Goal: Navigation & Orientation: Go to known website

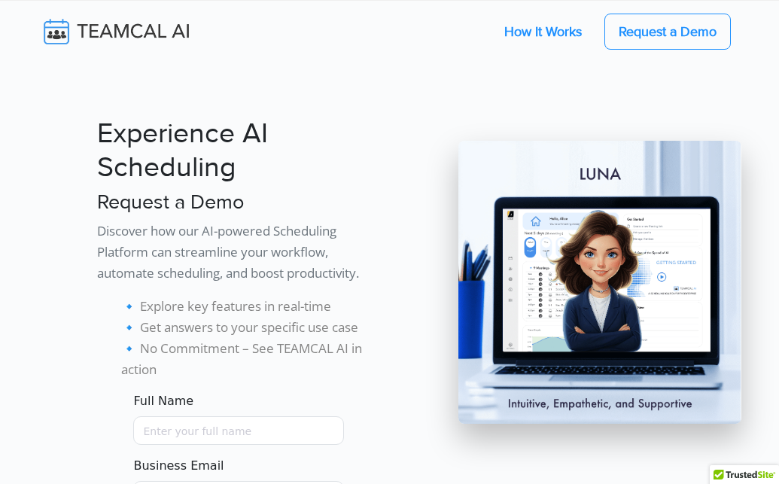
click at [543, 32] on link "How It Works" at bounding box center [543, 32] width 108 height 32
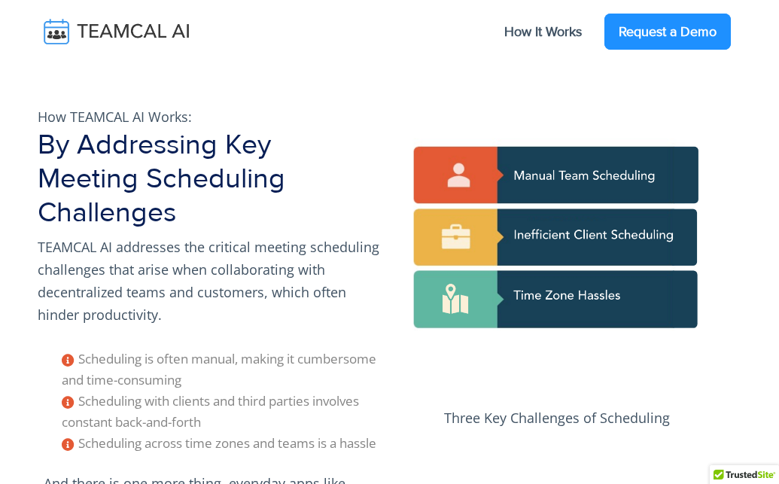
click at [667, 32] on link "Request a Demo" at bounding box center [667, 32] width 126 height 36
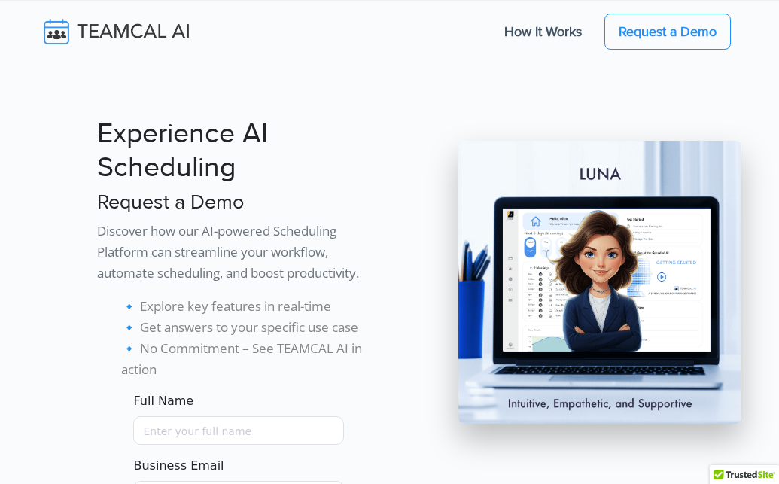
click at [126, 32] on img at bounding box center [127, 32] width 179 height 32
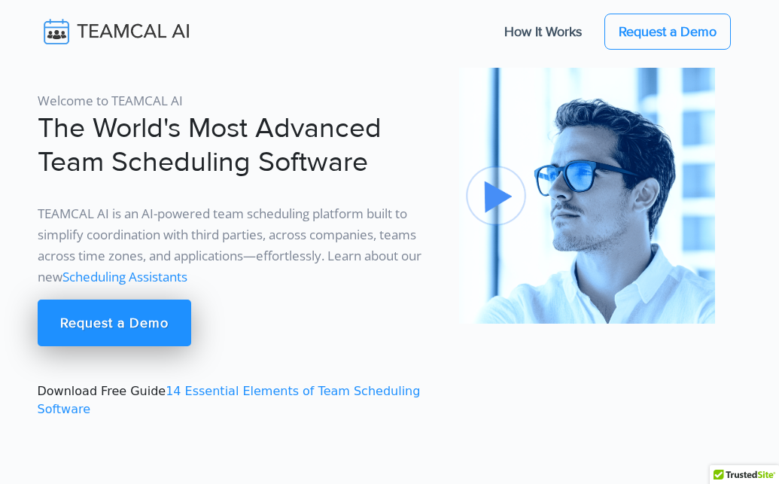
click at [126, 32] on img at bounding box center [127, 32] width 179 height 32
